Goal: Information Seeking & Learning: Learn about a topic

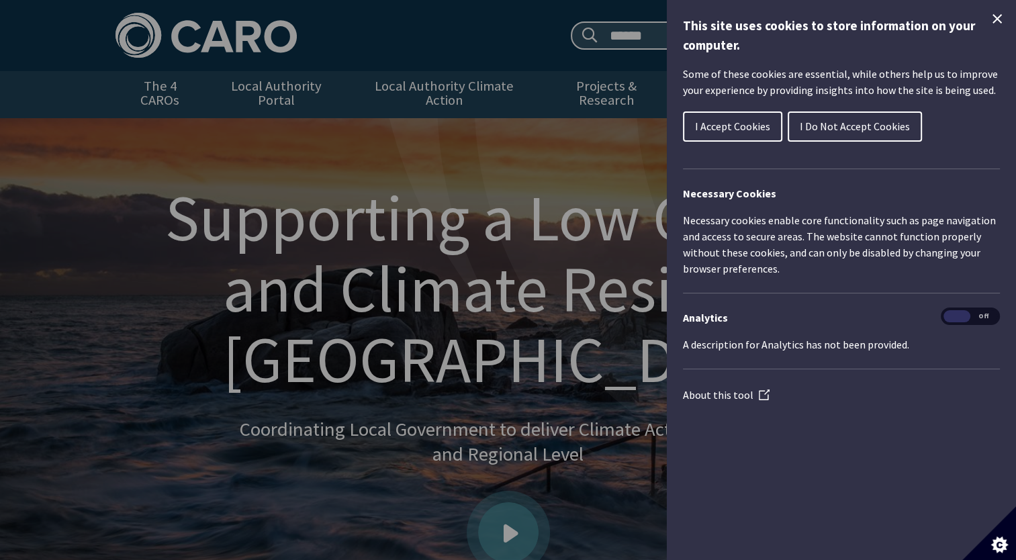
click at [748, 126] on span "I Accept Cookies" at bounding box center [732, 126] width 75 height 13
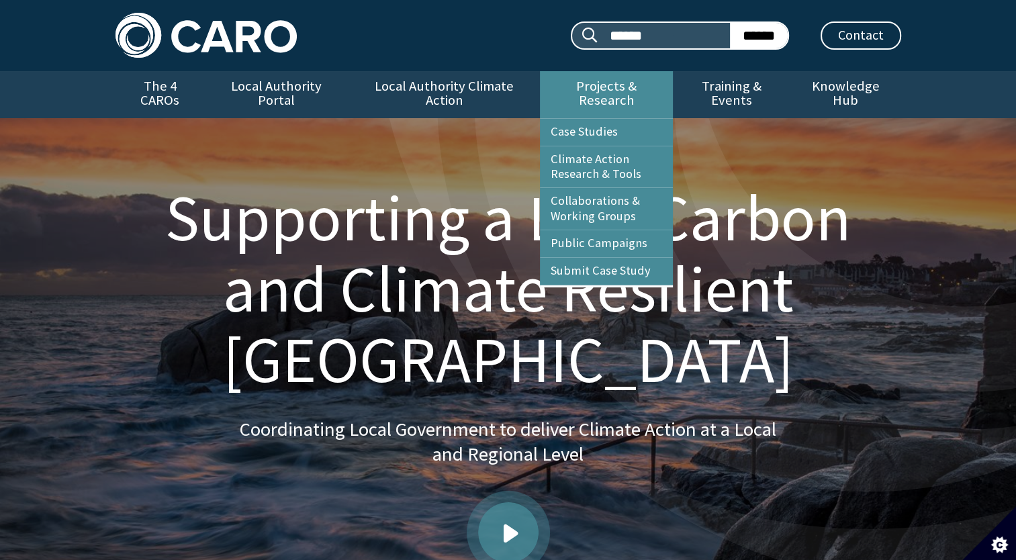
click at [647, 85] on link "Projects & Research" at bounding box center [606, 94] width 133 height 47
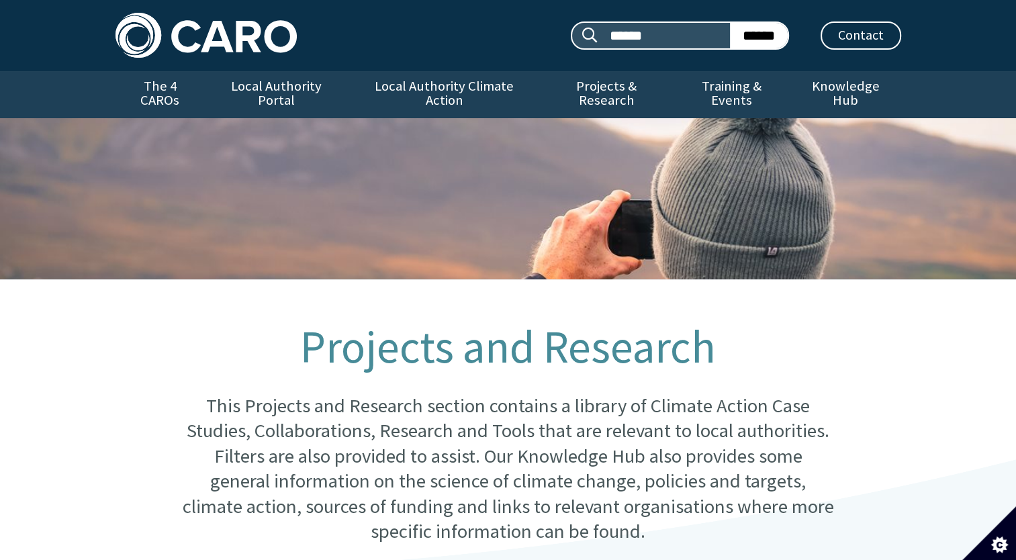
click at [647, 85] on link "Projects & Research" at bounding box center [606, 94] width 133 height 47
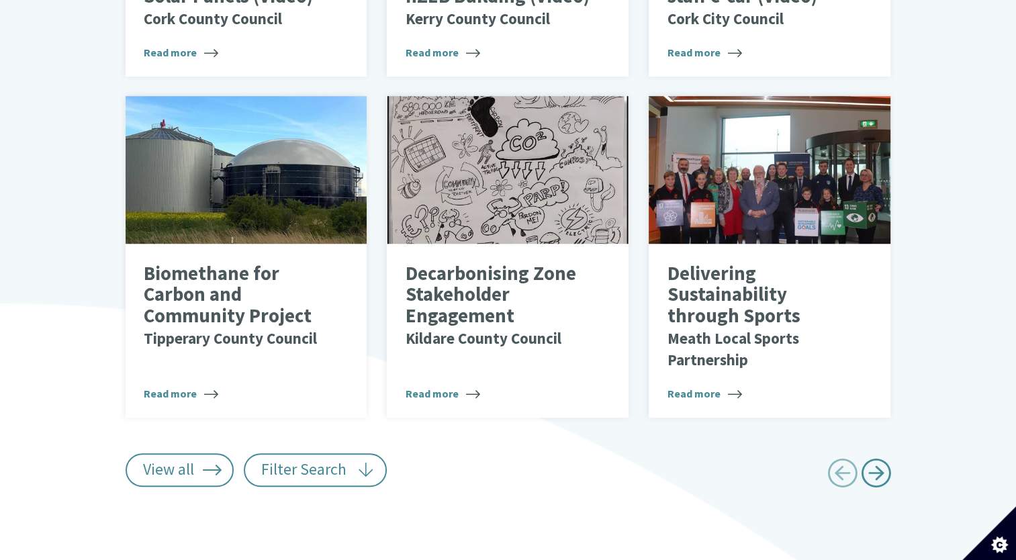
scroll to position [900, 0]
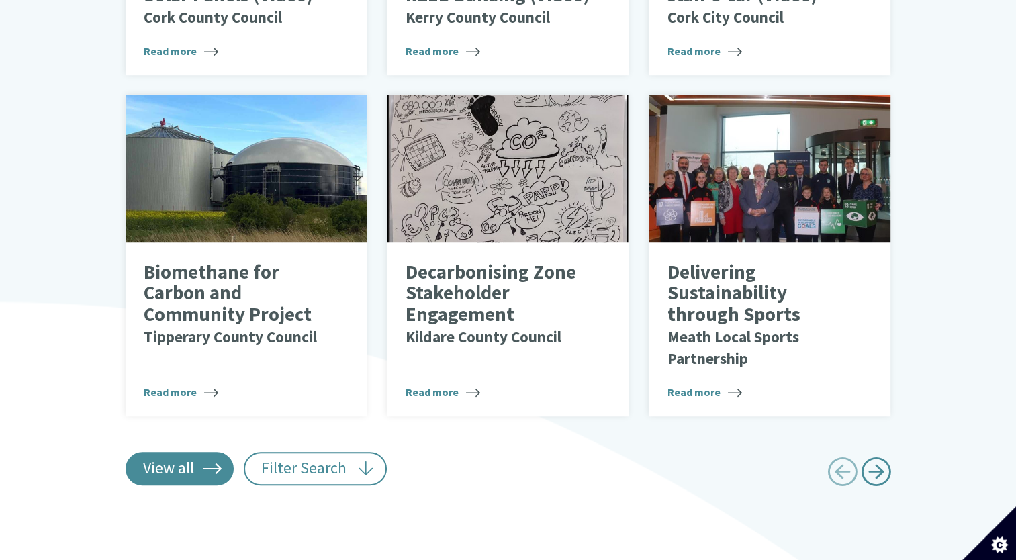
click at [159, 455] on link "View all" at bounding box center [180, 469] width 109 height 34
type input "******"
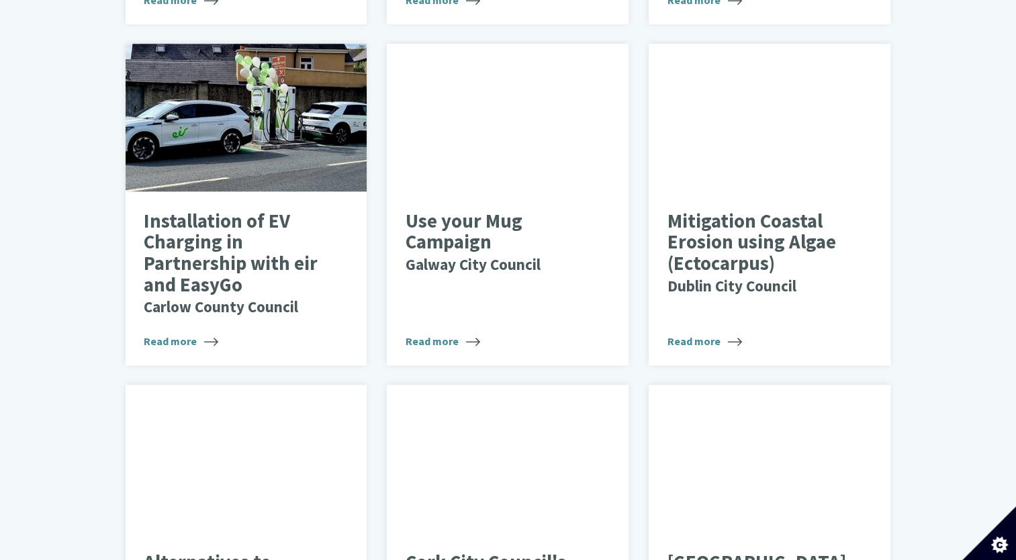
scroll to position [1615, 0]
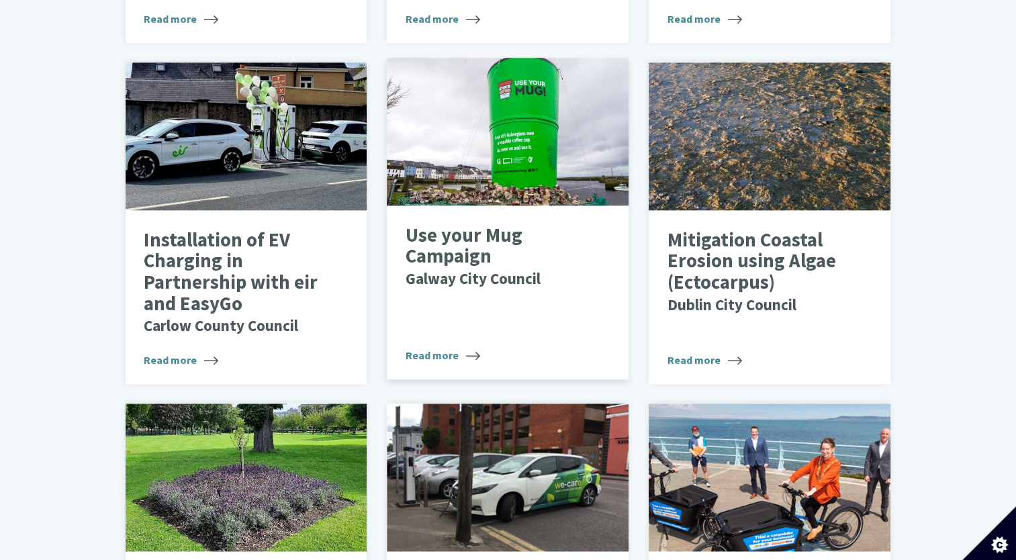
click at [428, 247] on p "Use your Mug Campaign Galway City Council" at bounding box center [498, 257] width 185 height 64
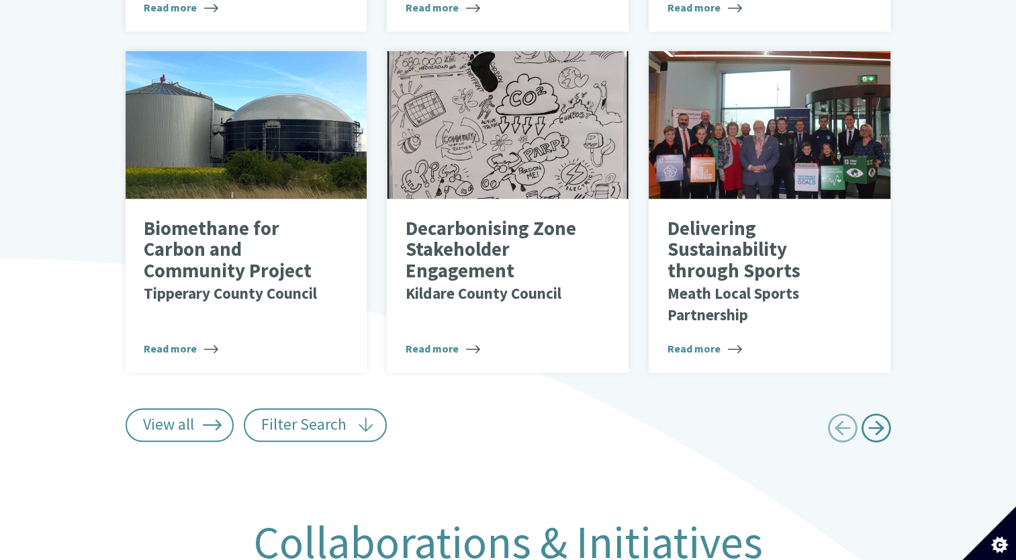
scroll to position [943, 0]
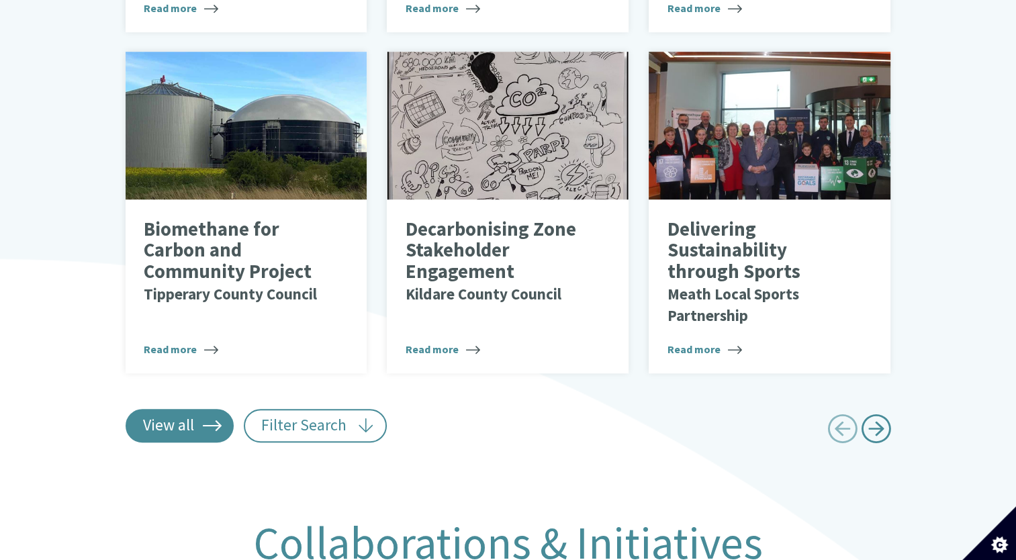
click at [176, 409] on link "View all" at bounding box center [180, 426] width 109 height 34
type input "******"
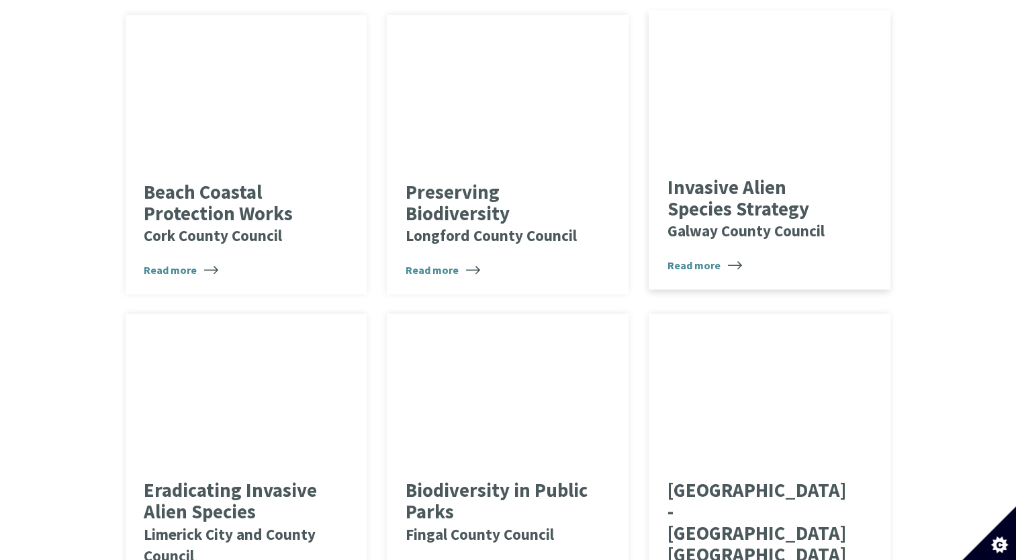
scroll to position [6611, 0]
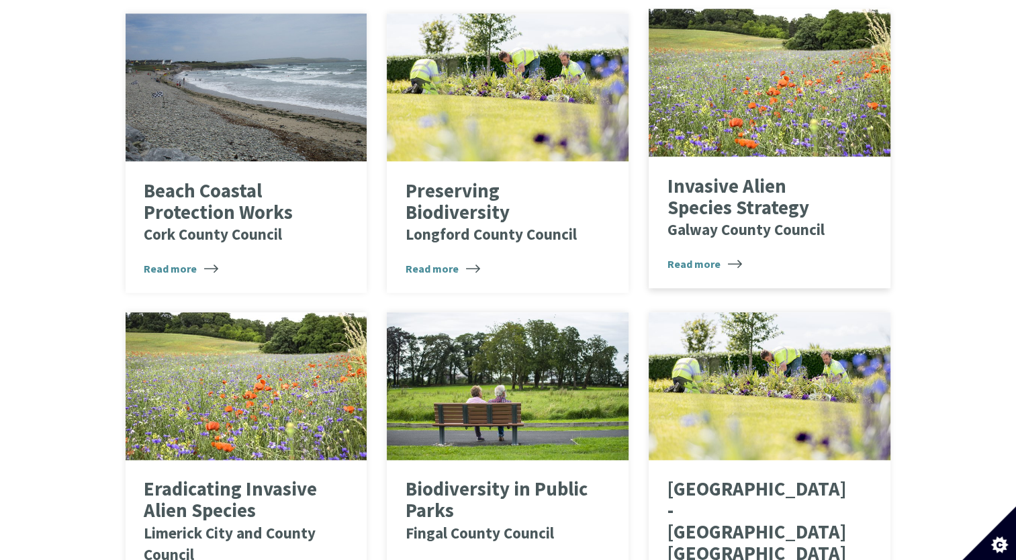
click at [716, 238] on div "Invasive Alien Species Strategy Galway County Council Read more" at bounding box center [770, 222] width 242 height 132
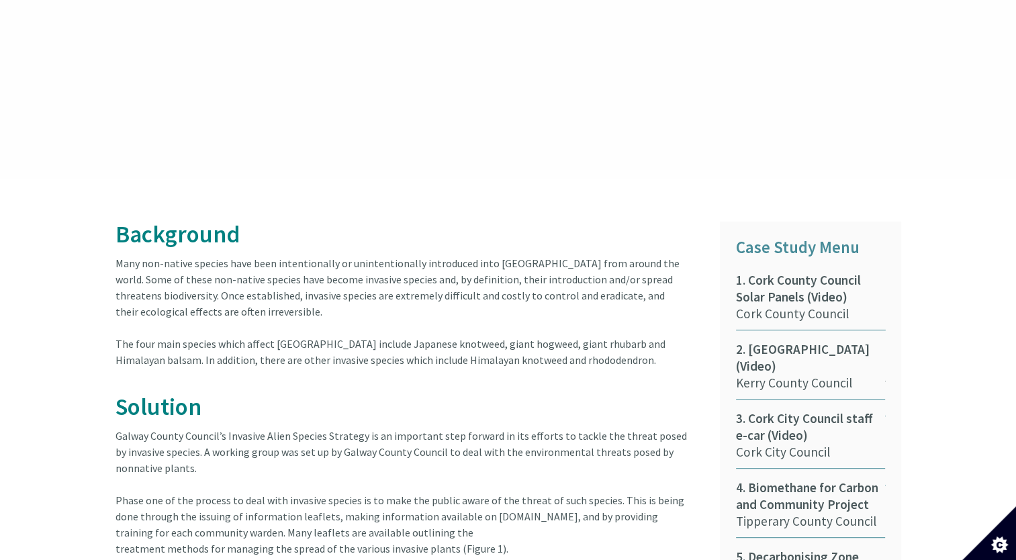
scroll to position [492, 0]
